Goal: Task Accomplishment & Management: Use online tool/utility

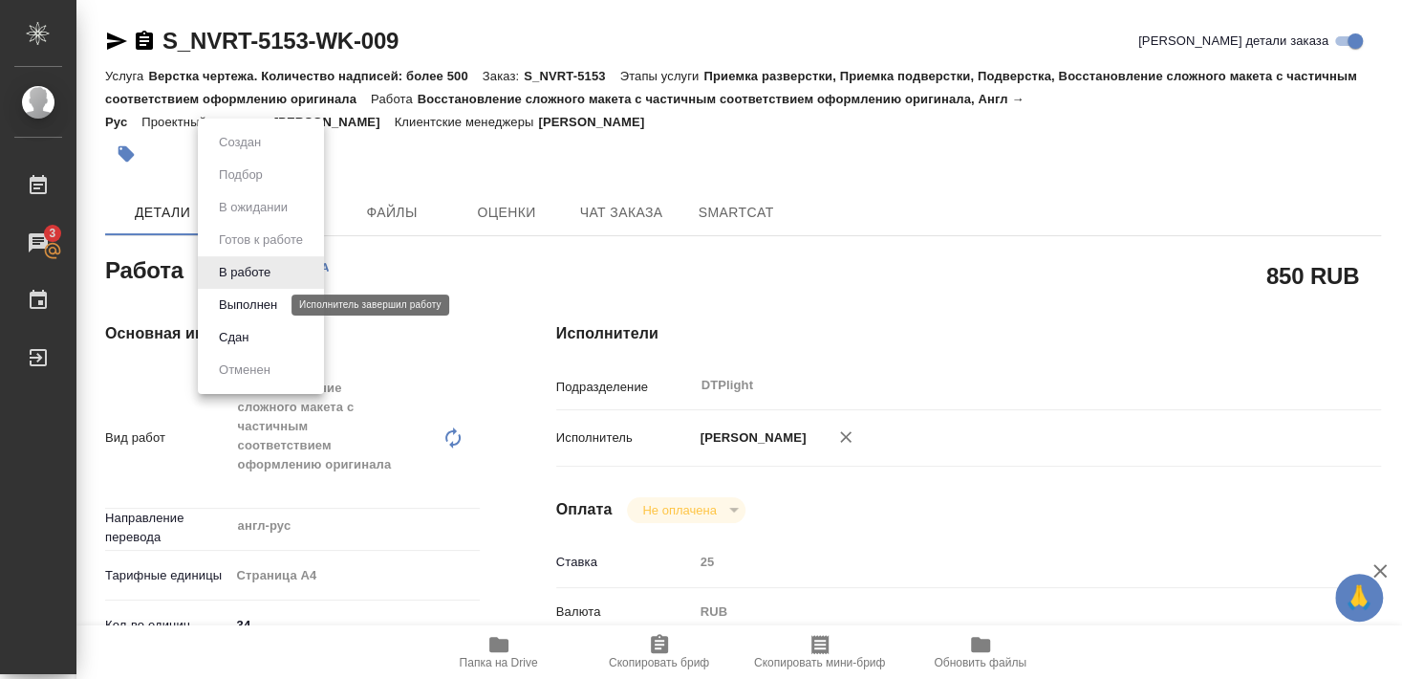
click at [244, 303] on button "Выполнен" at bounding box center [248, 304] width 70 height 21
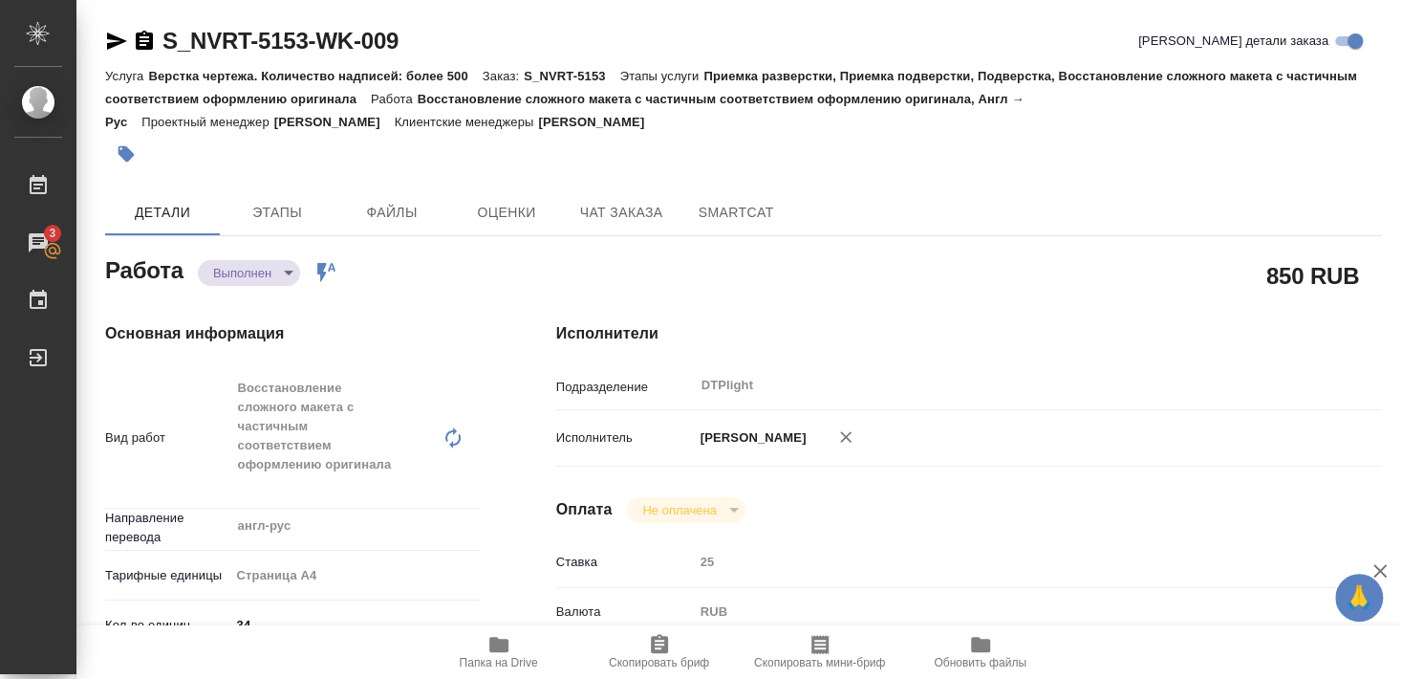
type textarea "x"
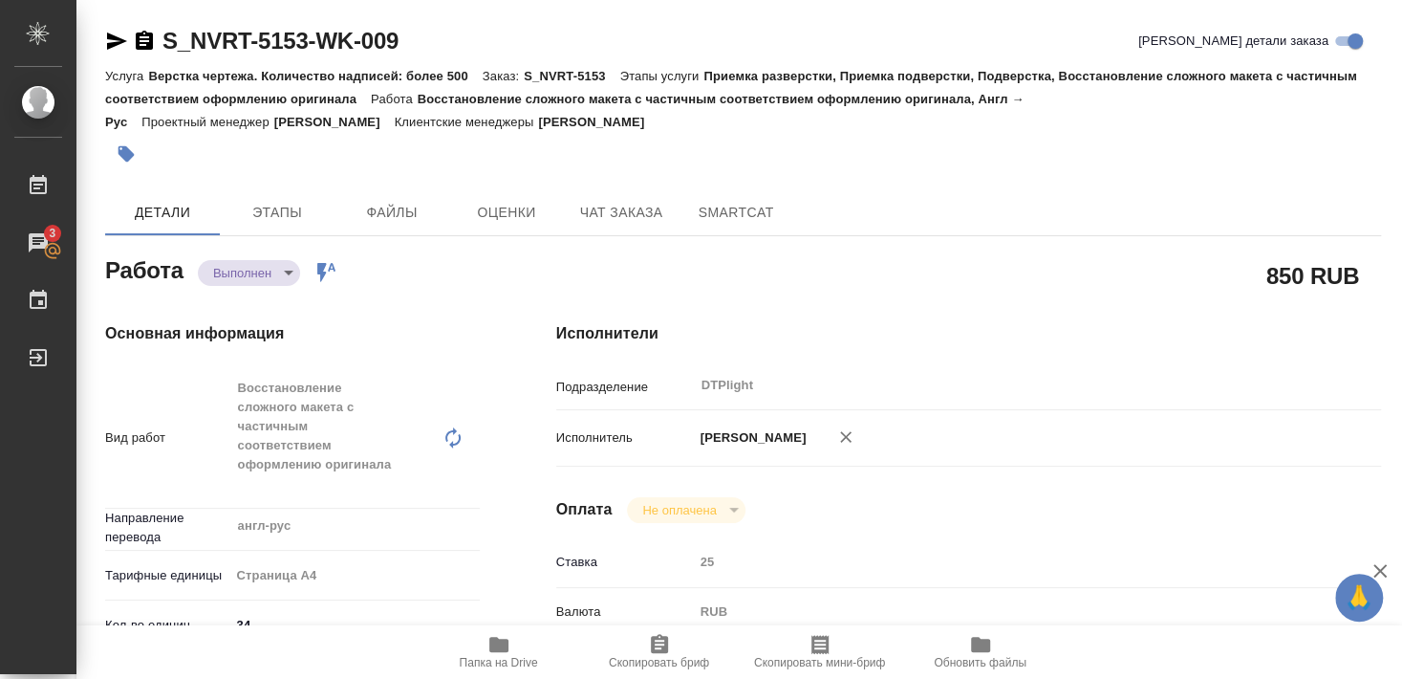
type textarea "x"
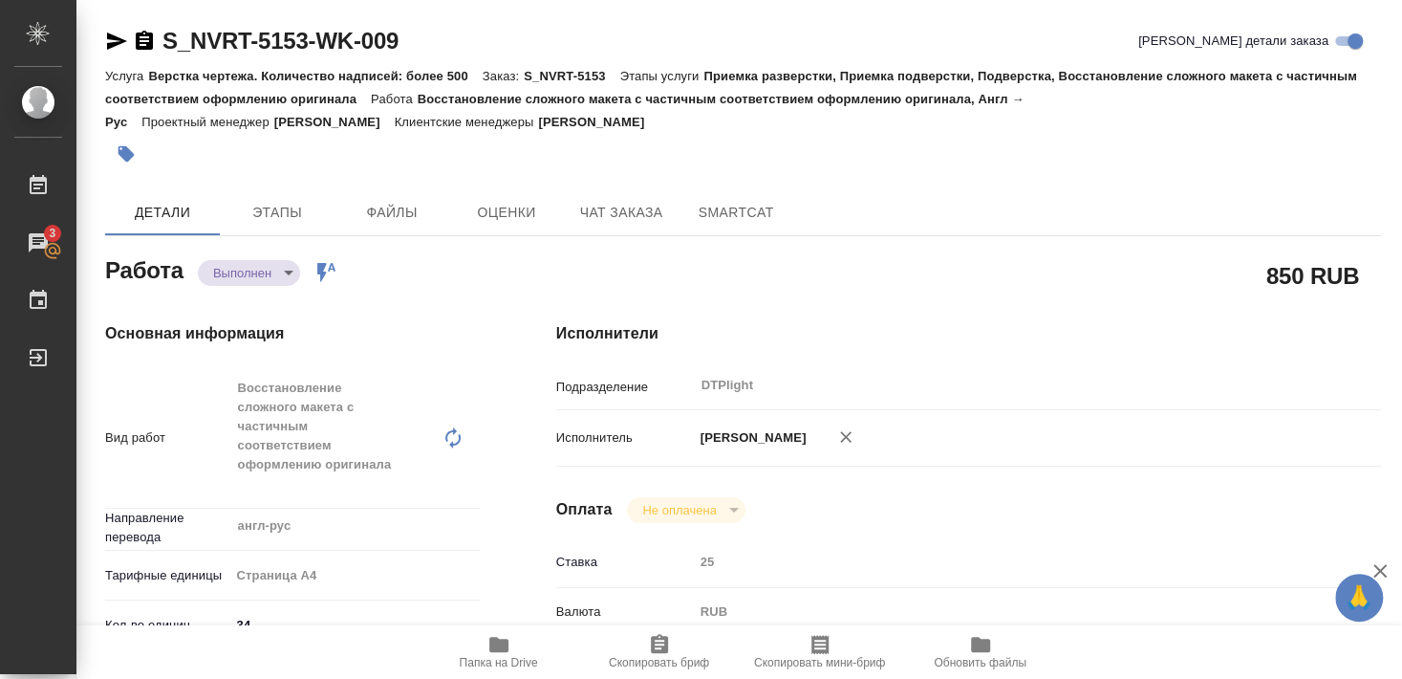
type textarea "x"
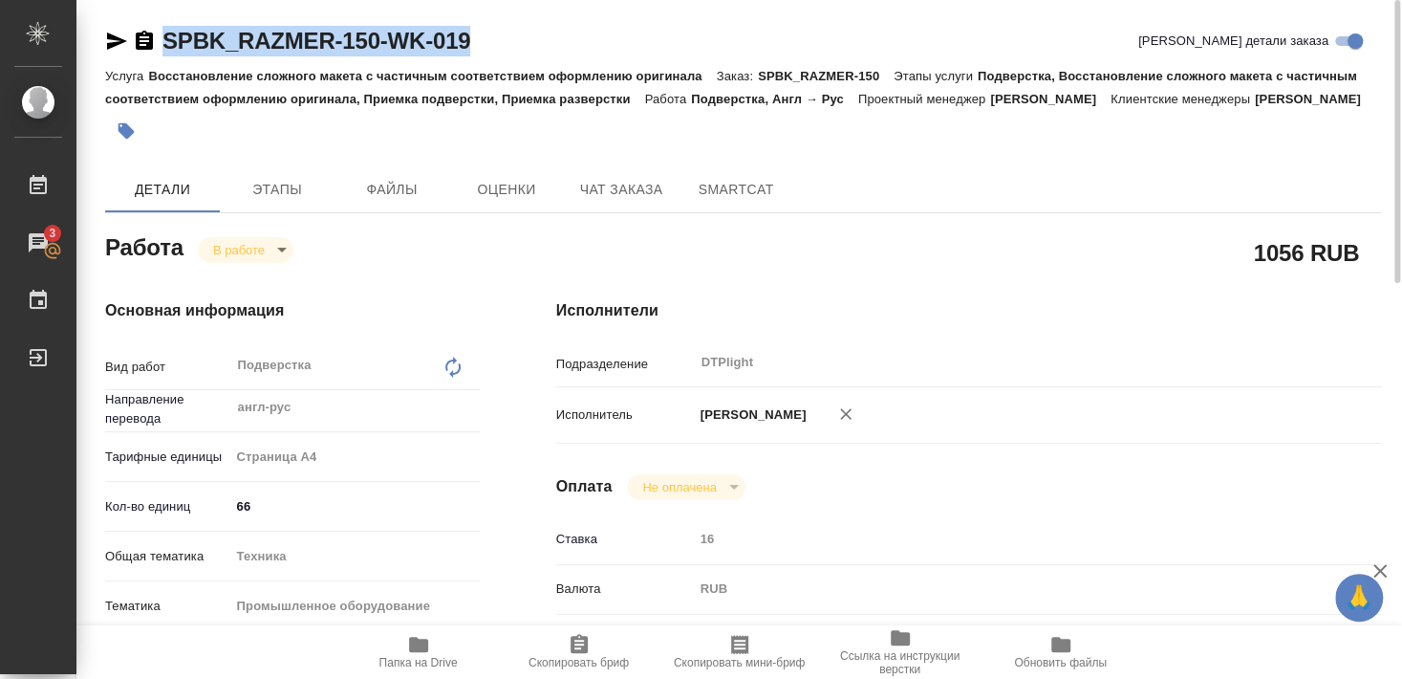
drag, startPoint x: 174, startPoint y: 57, endPoint x: 563, endPoint y: 29, distance: 390.1
click at [563, 29] on div "SPBK_RAZMER-150-WK-019 Кратко детали заказа" at bounding box center [743, 45] width 1276 height 38
copy link "SPBK_RAZMER-150-WK-019"
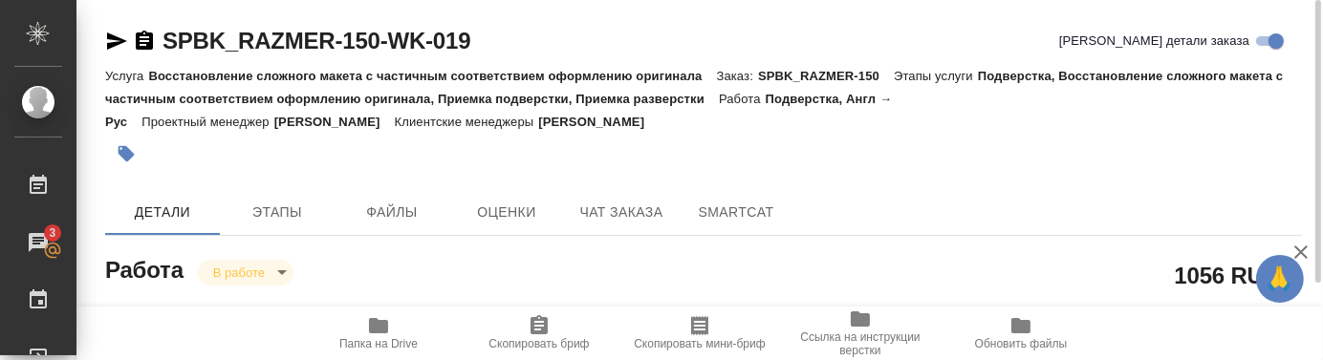
click at [549, 153] on div at bounding box center [504, 154] width 798 height 42
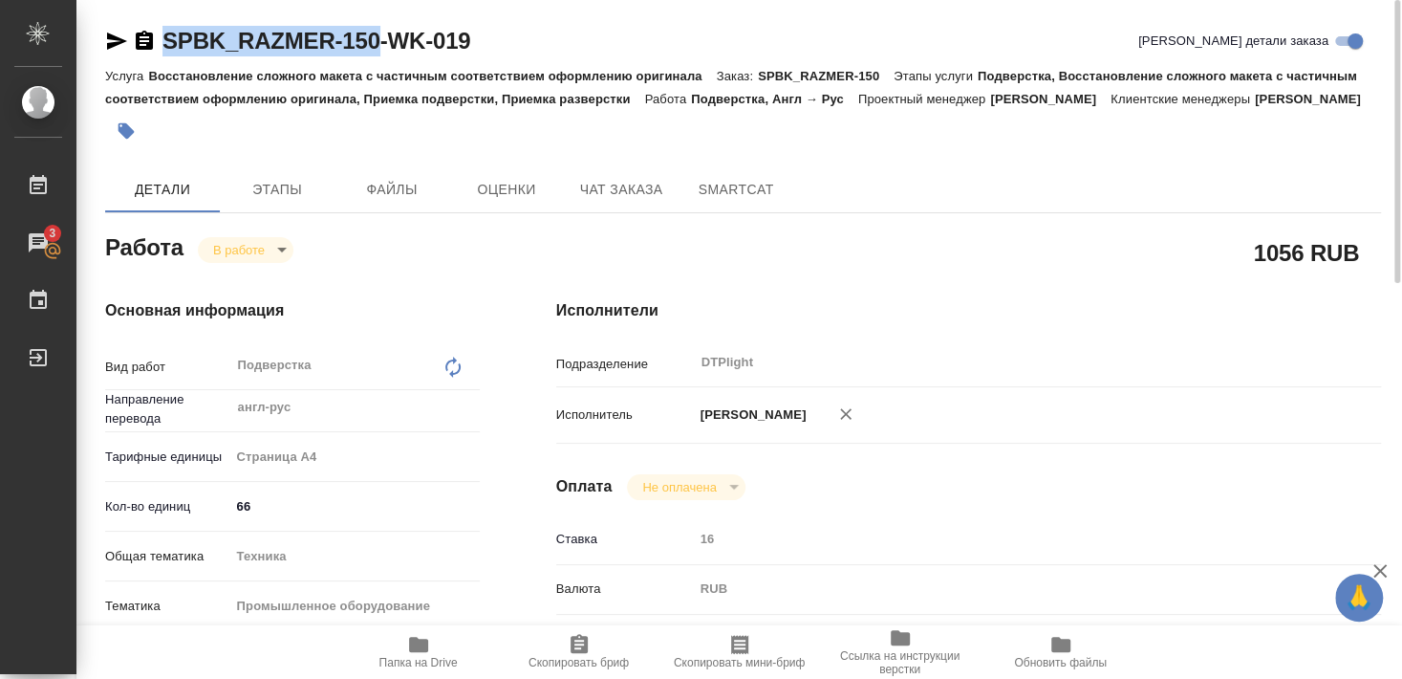
drag, startPoint x: 184, startPoint y: 59, endPoint x: 382, endPoint y: 60, distance: 197.9
click at [382, 60] on div "SPBK_RAZMER-150-WK-019 Кратко детали заказа" at bounding box center [743, 45] width 1276 height 38
copy link "SPBK_RAZMER-150"
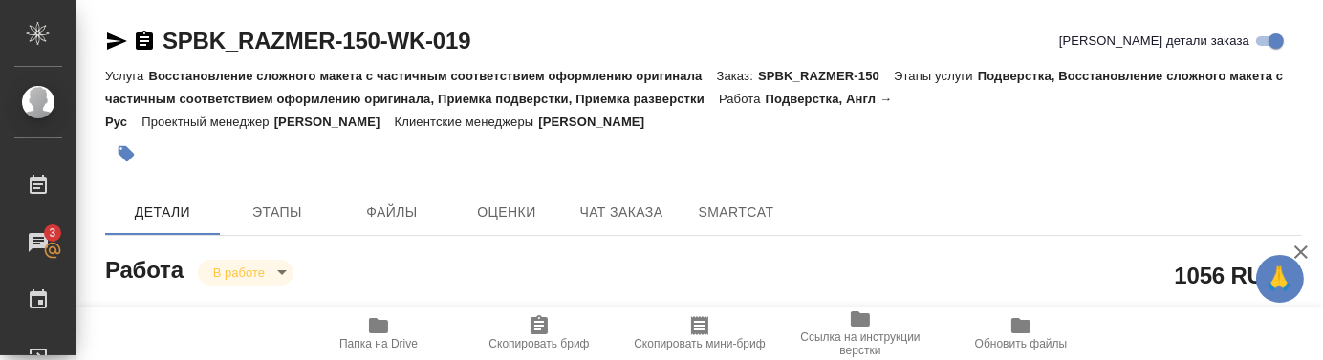
click at [135, 341] on div "Папка на Drive Скопировать бриф Скопировать мини-бриф Ссылка на инструкции верс…" at bounding box center [699, 334] width 1246 height 54
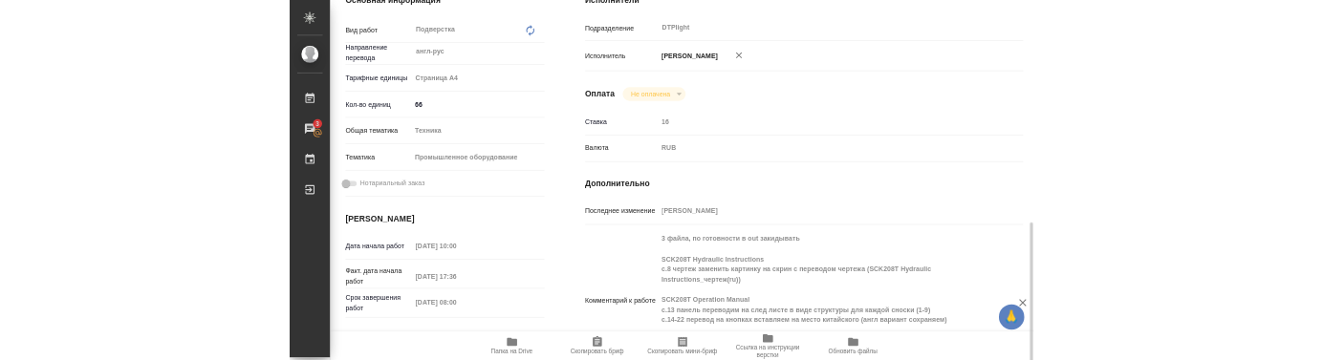
scroll to position [516, 0]
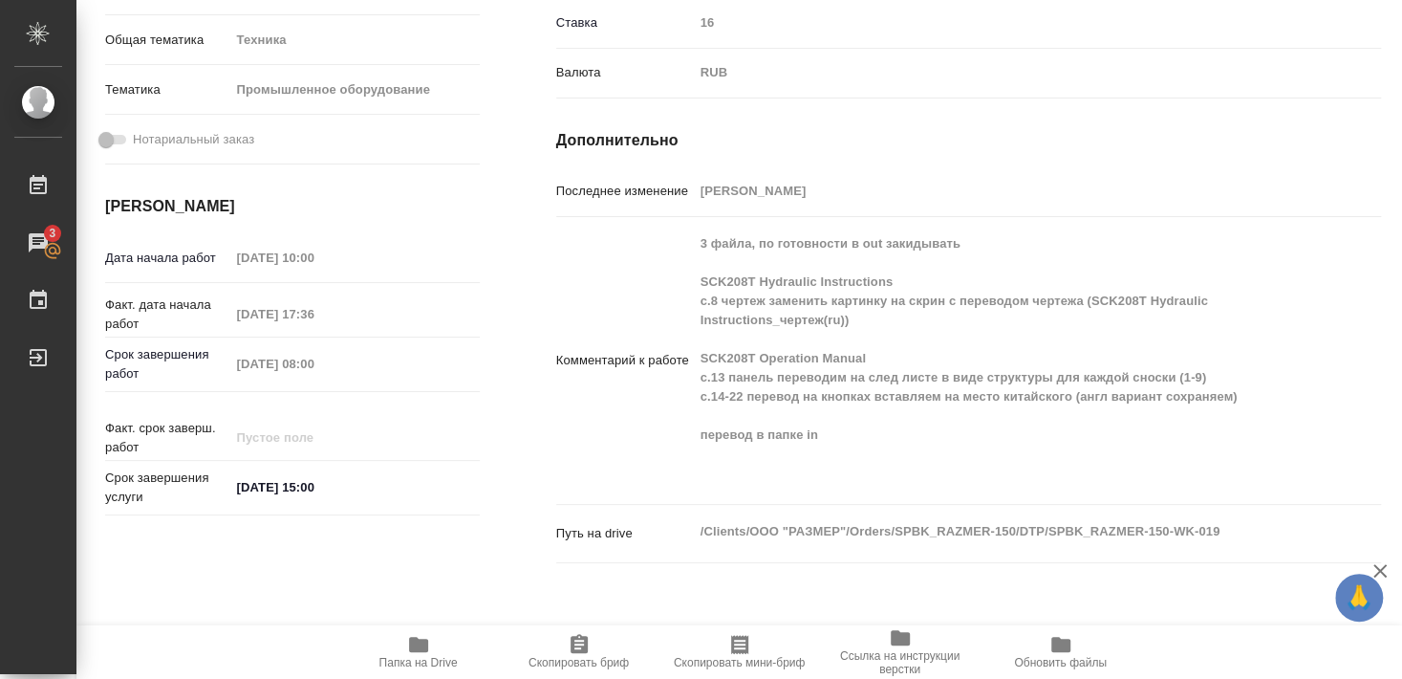
click at [427, 640] on icon "button" at bounding box center [418, 644] width 23 height 23
